Goal: Task Accomplishment & Management: Manage account settings

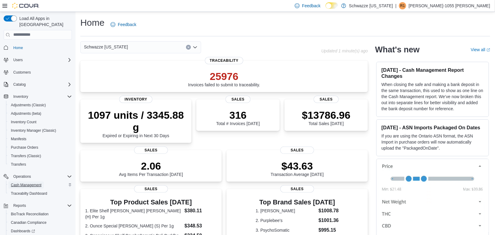
click at [37, 182] on span "Cash Management" at bounding box center [26, 184] width 31 height 5
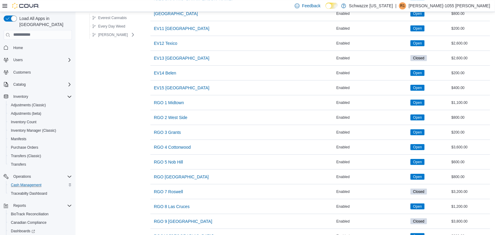
scroll to position [224, 0]
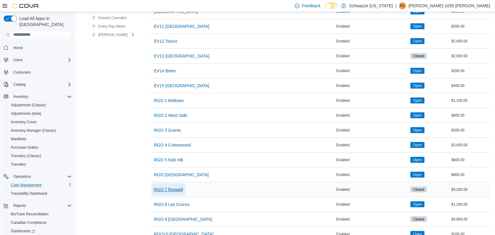
click at [171, 190] on span "RGO 7 Roswell" at bounding box center [168, 189] width 29 height 6
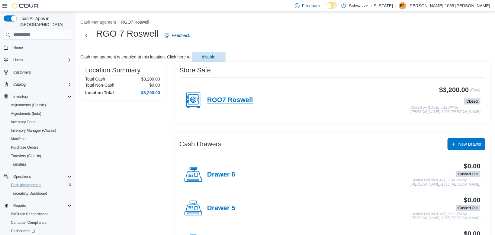
click at [232, 99] on h4 "RGO7 Roswell" at bounding box center [230, 100] width 46 height 8
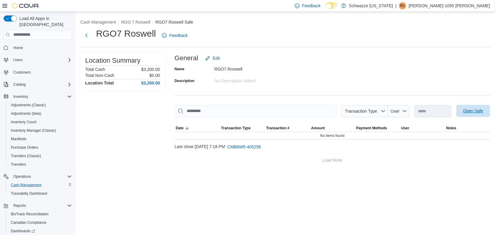
click at [466, 110] on span "Open Safe" at bounding box center [474, 111] width 20 height 6
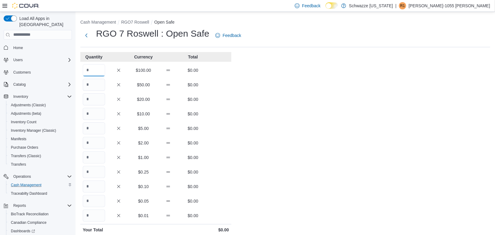
click at [97, 70] on input "Quantity" at bounding box center [94, 70] width 22 height 12
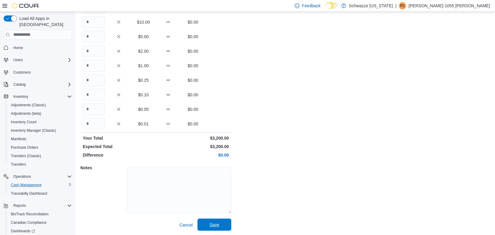
type input "**"
click at [217, 227] on span "Save" at bounding box center [215, 224] width 10 height 6
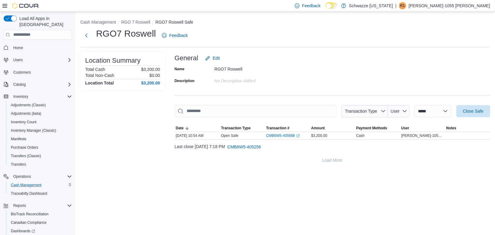
click at [310, 186] on div "**********" at bounding box center [286, 123] width 420 height 223
click at [87, 32] on button "Next" at bounding box center [86, 35] width 12 height 12
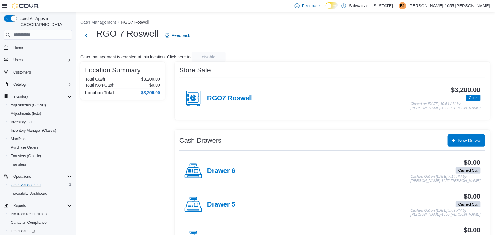
scroll to position [164, 0]
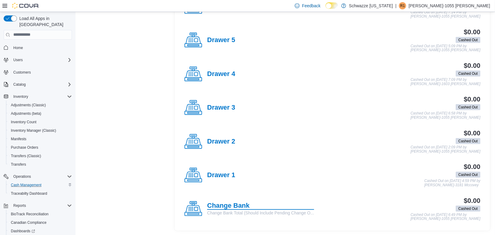
click at [232, 205] on h4 "Change Bank" at bounding box center [260, 206] width 107 height 8
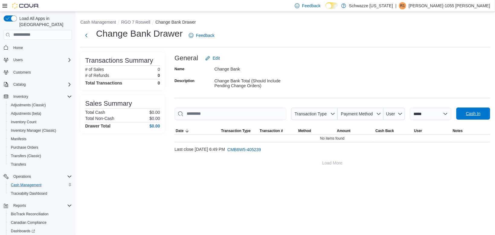
click at [474, 110] on span "Cash In" at bounding box center [473, 113] width 27 height 12
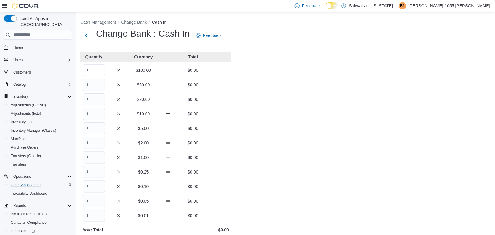
click at [98, 70] on input "Quantity" at bounding box center [94, 70] width 22 height 12
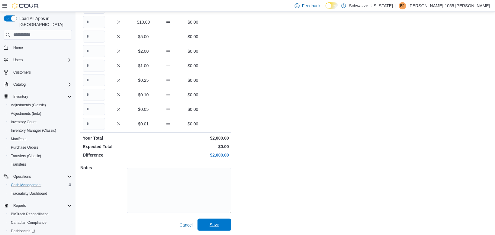
type input "**"
click at [213, 225] on span "Save" at bounding box center [215, 224] width 10 height 6
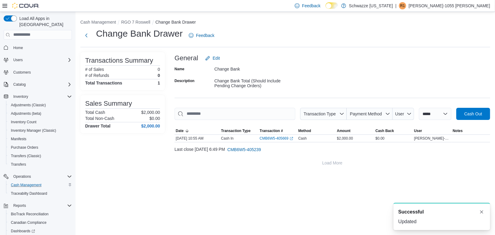
click at [93, 32] on div "Change Bank Drawer Feedback" at bounding box center [148, 36] width 137 height 16
click at [88, 35] on button "Next" at bounding box center [86, 35] width 12 height 12
